Goal: Transaction & Acquisition: Purchase product/service

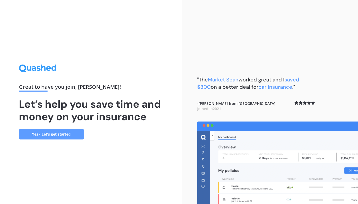
click at [65, 130] on link "Yes - Let’s get started" at bounding box center [51, 134] width 65 height 10
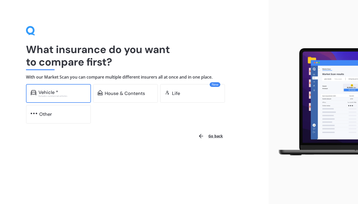
click at [73, 96] on div "Excludes commercial vehicles" at bounding box center [62, 96] width 48 height 2
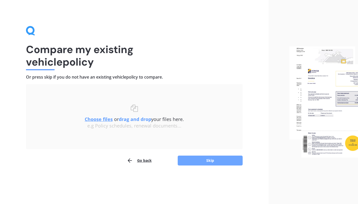
click at [196, 164] on button "Skip" at bounding box center [210, 160] width 65 height 10
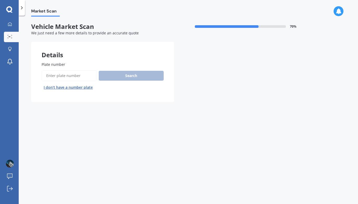
click at [83, 79] on input "Plate number" at bounding box center [69, 75] width 55 height 11
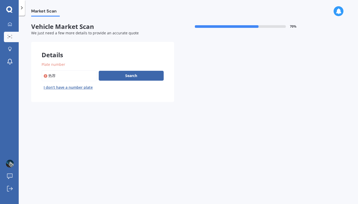
type input "热"
type input "rje365"
click at [108, 69] on div "Plate number Search I don’t have a number plate" at bounding box center [103, 77] width 122 height 30
click at [108, 72] on button "Search" at bounding box center [131, 76] width 65 height 10
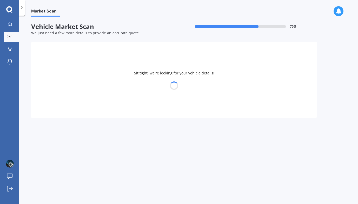
select select "TOYOTA"
select select "C-HR"
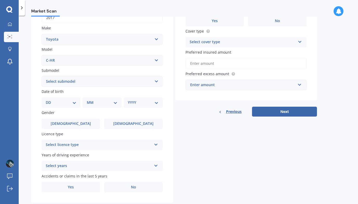
scroll to position [90, 0]
select select "25"
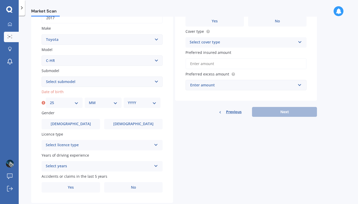
click at [106, 107] on div "Plate number Search I don’t have a number plate Year 2017 Make Select make AC A…" at bounding box center [102, 83] width 142 height 242
select select "SUV"
select select "07"
select select "1993"
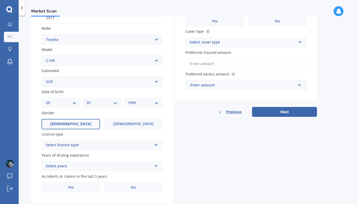
click at [83, 119] on label "Male" at bounding box center [71, 124] width 59 height 10
click at [0, 0] on input "Male" at bounding box center [0, 0] width 0 height 0
click at [81, 142] on div "Select licence type" at bounding box center [99, 145] width 106 height 6
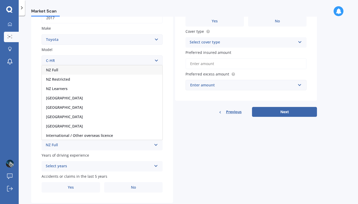
click at [79, 68] on div "NZ Full" at bounding box center [102, 69] width 121 height 9
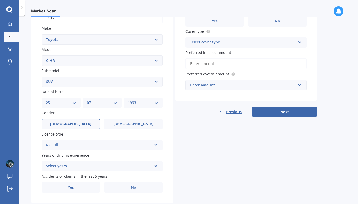
click at [95, 161] on div "Select years 5 or more years 4 years 3 years 2 years 1 year" at bounding box center [102, 166] width 121 height 10
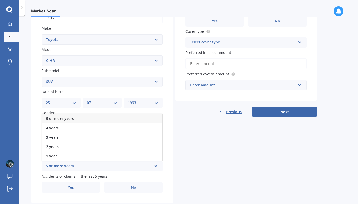
click at [89, 114] on div "5 or more years" at bounding box center [102, 118] width 121 height 9
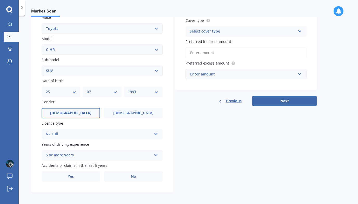
scroll to position [100, 0]
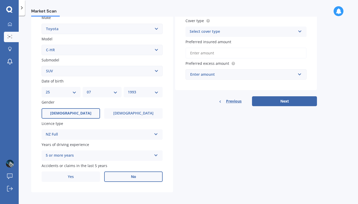
click at [136, 171] on label "No" at bounding box center [133, 176] width 59 height 10
click at [0, 0] on input "No" at bounding box center [0, 0] width 0 height 0
click at [249, 30] on div "Select cover type" at bounding box center [243, 32] width 106 height 6
click at [241, 40] on div "Comprehensive" at bounding box center [246, 41] width 121 height 9
click at [242, 49] on input "Preferred insured amount" at bounding box center [246, 53] width 121 height 11
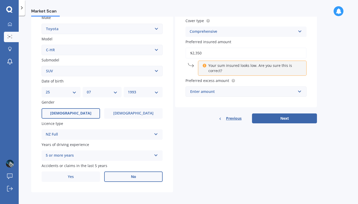
type input "$23,500"
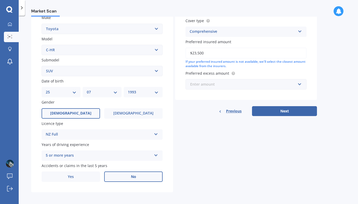
click at [236, 79] on input "text" at bounding box center [244, 84] width 116 height 10
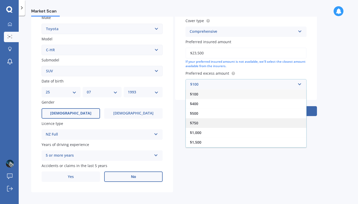
click at [209, 118] on div "$750" at bounding box center [246, 123] width 121 height 10
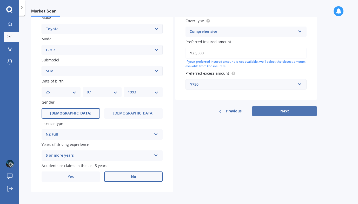
click at [270, 110] on button "Next" at bounding box center [284, 111] width 65 height 10
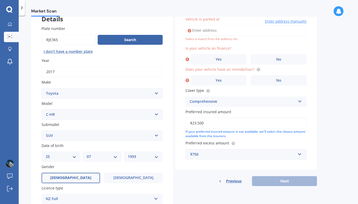
scroll to position [35, 0]
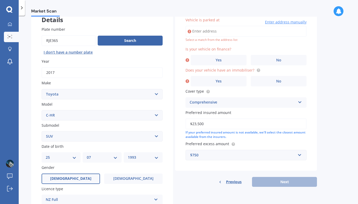
click at [237, 35] on input "Vehicle is parked at" at bounding box center [246, 31] width 121 height 11
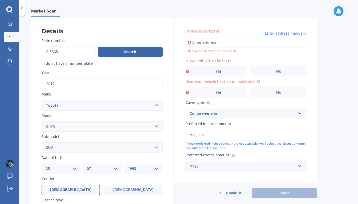
scroll to position [20, 0]
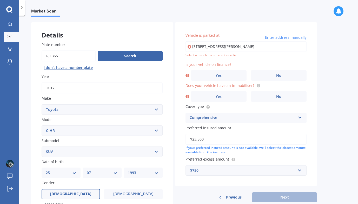
type input "[STREET_ADDRESS][PERSON_NAME] 2019"
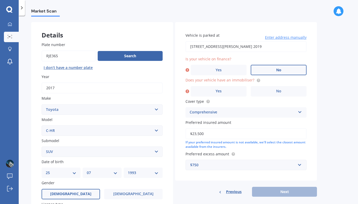
click at [267, 69] on label "No" at bounding box center [279, 70] width 56 height 10
click at [0, 0] on input "No" at bounding box center [0, 0] width 0 height 0
click at [269, 86] on label "No" at bounding box center [279, 91] width 56 height 10
click at [0, 0] on input "No" at bounding box center [0, 0] width 0 height 0
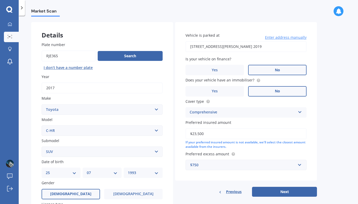
scroll to position [37, 0]
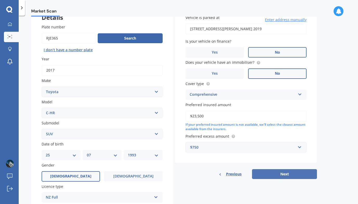
click at [270, 169] on button "Next" at bounding box center [284, 174] width 65 height 10
select select "25"
select select "07"
select select "1993"
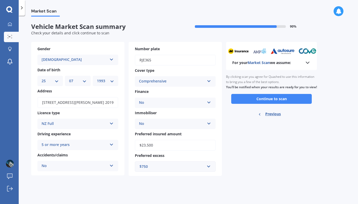
scroll to position [0, 0]
click at [291, 65] on div "For your Market Scan we assume:" at bounding box center [271, 63] width 79 height 6
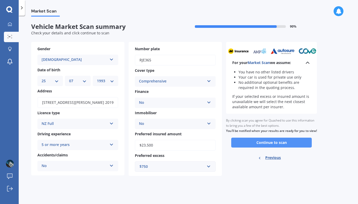
click at [268, 142] on button "Continue to scan" at bounding box center [271, 143] width 81 height 10
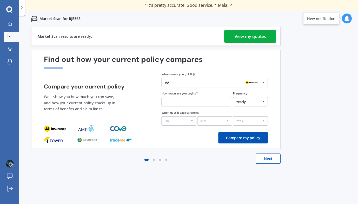
click at [261, 38] on div "View my quotes" at bounding box center [250, 36] width 31 height 12
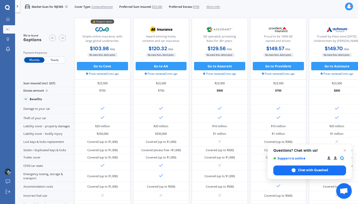
click at [57, 62] on span "Yearly" at bounding box center [54, 59] width 20 height 5
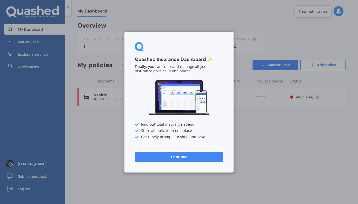
click at [223, 29] on div "Quashed Insurance Dashboard ✨ Finally, you can track and manage all your insura…" at bounding box center [179, 102] width 358 height 204
click at [221, 19] on div "Quashed Insurance Dashboard ✨ Finally, you can track and manage all your insura…" at bounding box center [179, 102] width 358 height 204
click at [200, 155] on button "Continue" at bounding box center [179, 156] width 88 height 10
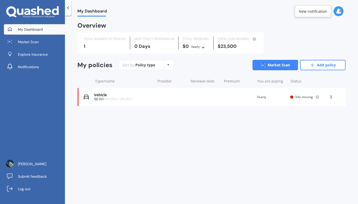
click at [237, 97] on div "Vehicle RJE365 TOYOTA C-HR 2017 Renewal date Premium You are paying Yearly Stat…" at bounding box center [211, 97] width 268 height 18
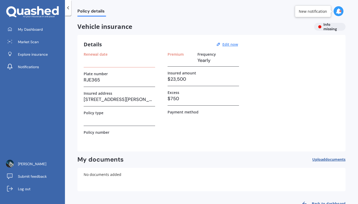
click at [70, 7] on icon at bounding box center [68, 7] width 5 height 5
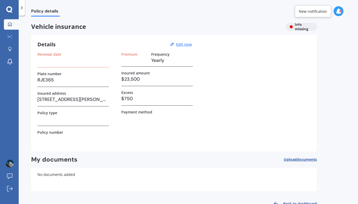
click at [15, 25] on link "My Dashboard" at bounding box center [11, 24] width 15 height 10
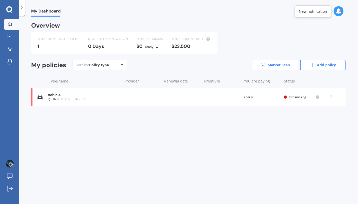
click at [268, 66] on link "Market Scan" at bounding box center [276, 65] width 46 height 10
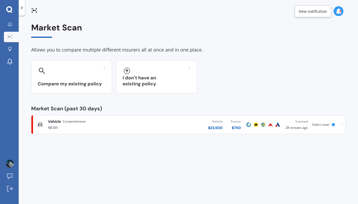
click at [178, 125] on div "Vehicle $ 23,500 Excess $ 750" at bounding box center [193, 125] width 104 height 16
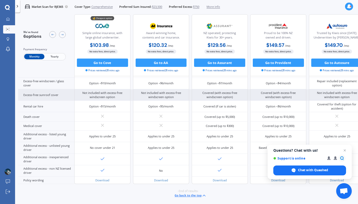
scroll to position [248, 0]
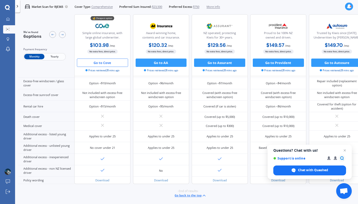
click at [108, 63] on button "Go to Cove" at bounding box center [102, 63] width 51 height 8
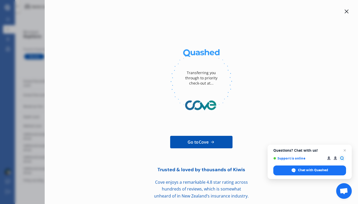
click at [207, 144] on span "Go to Cove" at bounding box center [198, 142] width 21 height 6
